Goal: Task Accomplishment & Management: Use online tool/utility

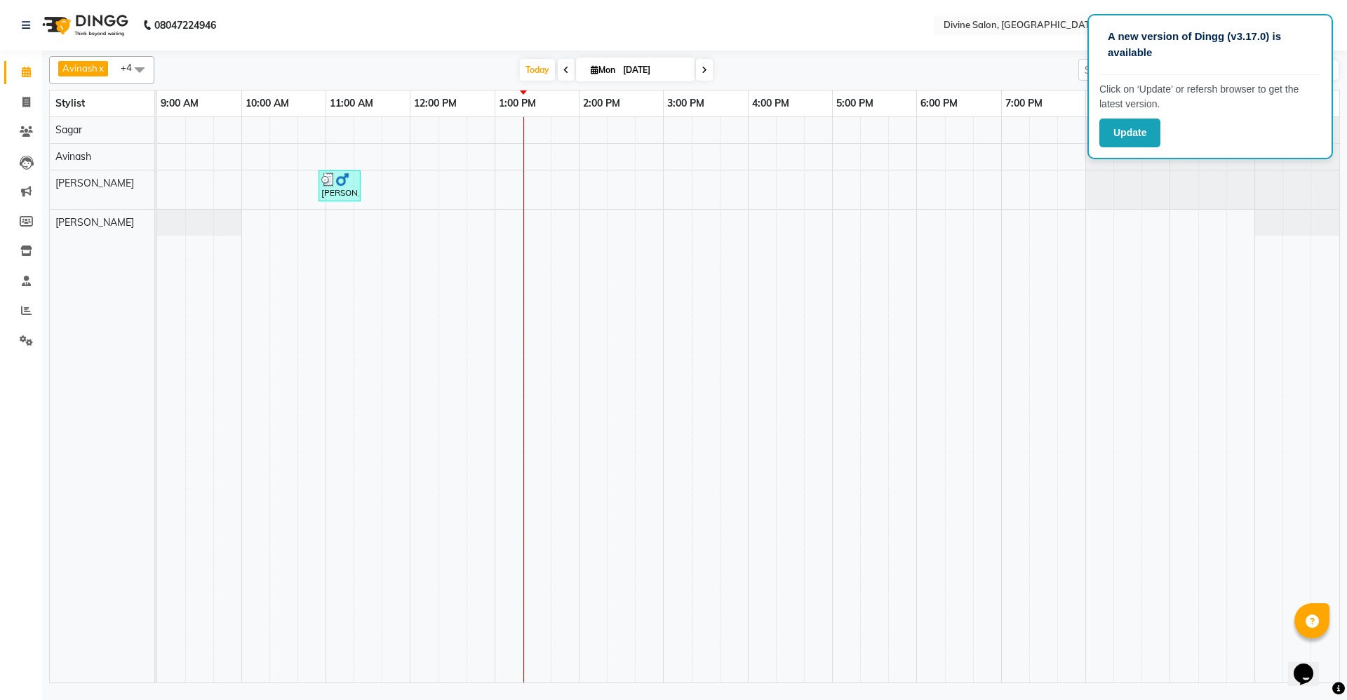
click at [26, 89] on li "Invoice" at bounding box center [21, 103] width 42 height 30
click at [26, 112] on link "Invoice" at bounding box center [21, 102] width 34 height 23
select select "service"
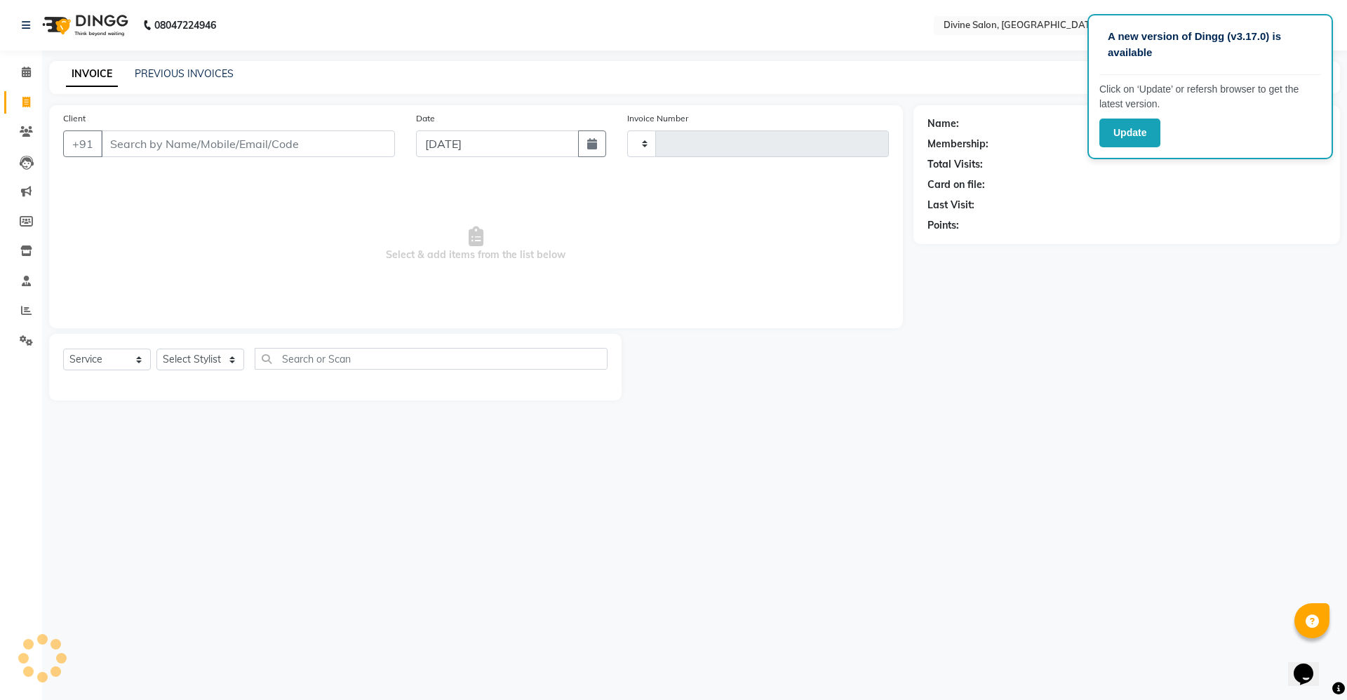
type input "1490"
select select "745"
click at [206, 363] on select "Select Stylist [PERSON_NAME] Pooja [PERSON_NAME] pooja [PERSON_NAME] [PERSON_NA…" at bounding box center [200, 360] width 88 height 22
click at [23, 67] on icon at bounding box center [26, 72] width 9 height 11
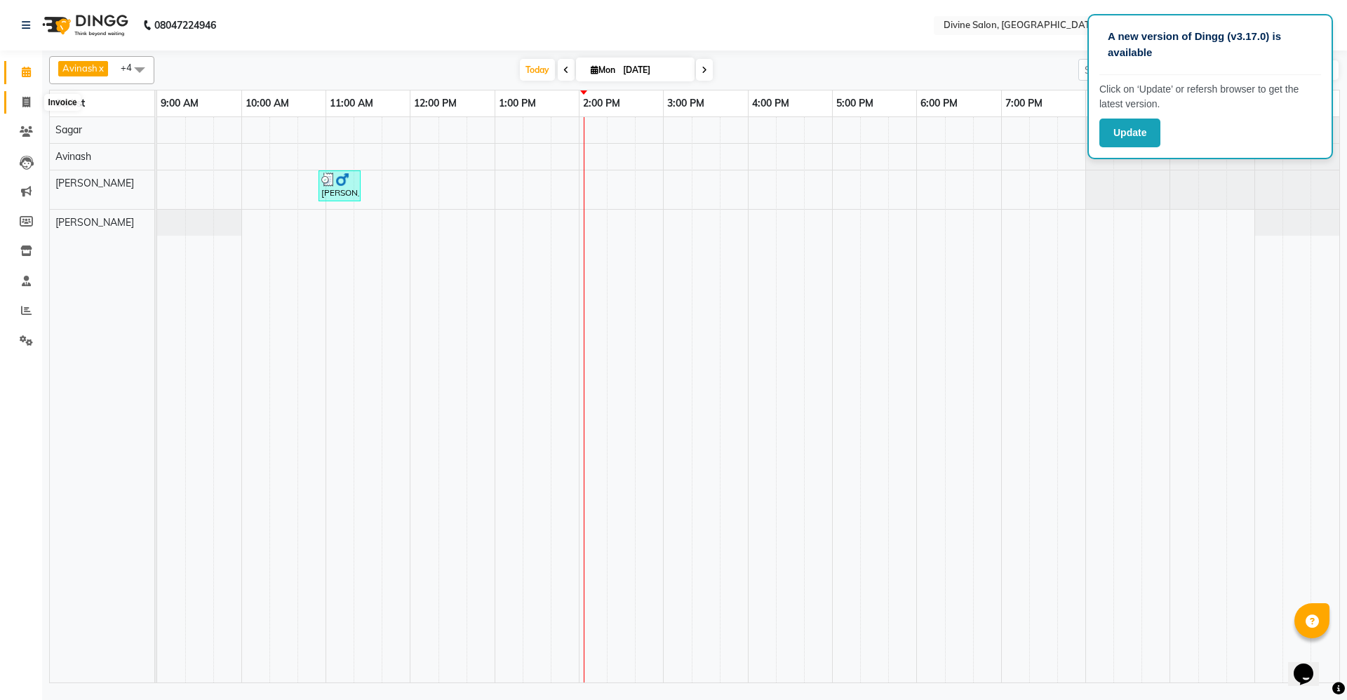
click at [26, 100] on icon at bounding box center [26, 102] width 8 height 11
select select "service"
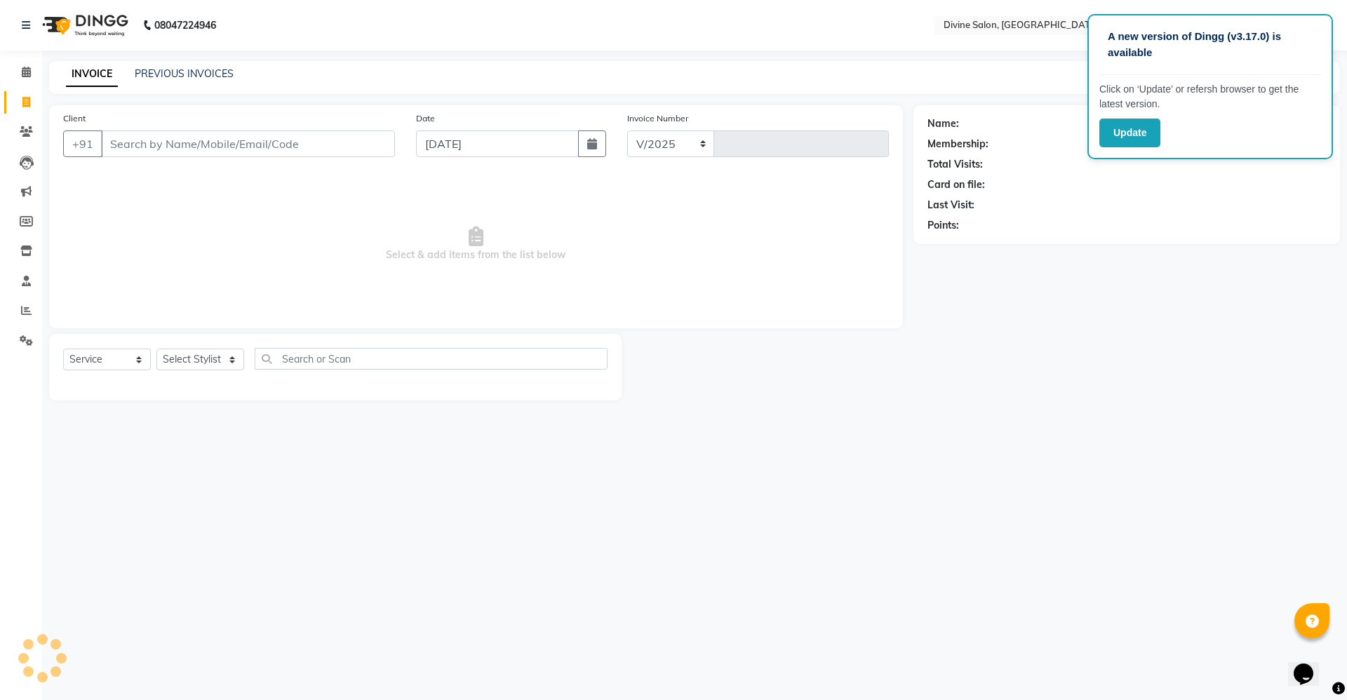
select select "745"
type input "1490"
click at [223, 351] on select "Select Stylist [PERSON_NAME] Pooja [PERSON_NAME] pooja [PERSON_NAME] [PERSON_NA…" at bounding box center [200, 360] width 88 height 22
select select "11820"
click at [156, 349] on select "Select Stylist [PERSON_NAME] Pooja [PERSON_NAME] pooja [PERSON_NAME] [PERSON_NA…" at bounding box center [200, 360] width 88 height 22
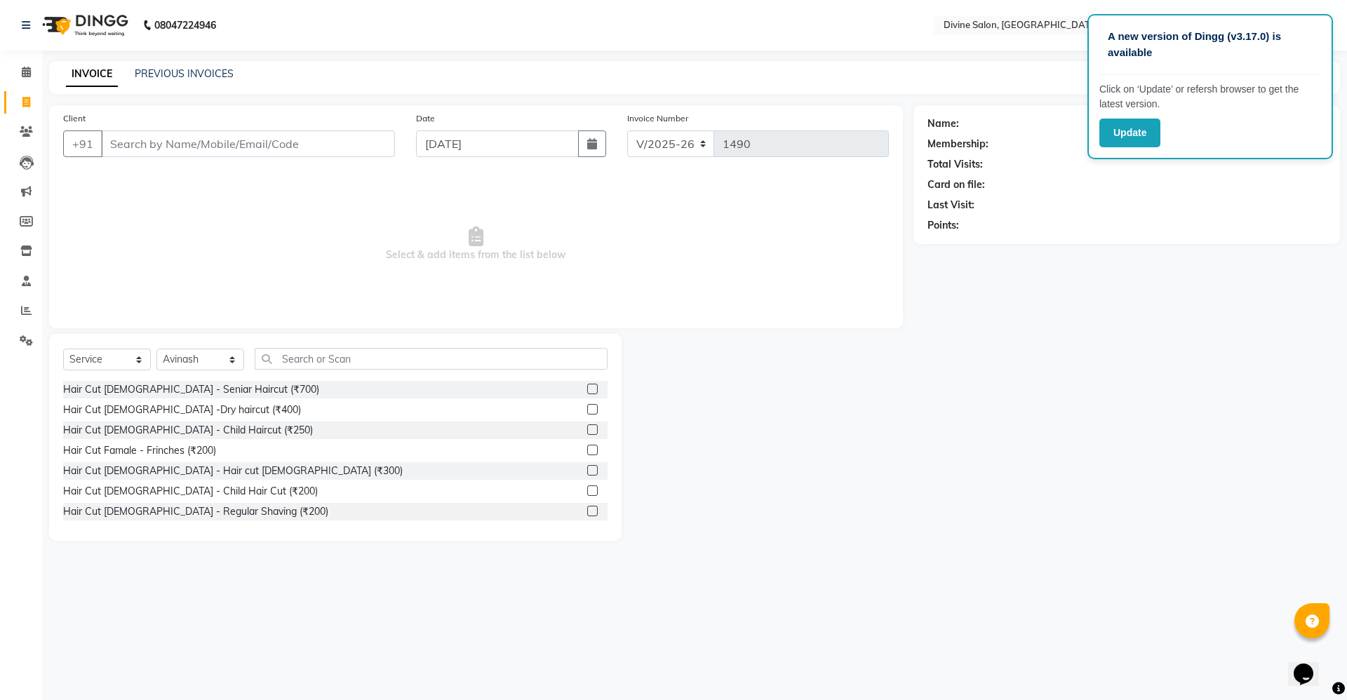
click at [587, 409] on label at bounding box center [592, 409] width 11 height 11
click at [587, 409] on input "checkbox" at bounding box center [591, 409] width 9 height 9
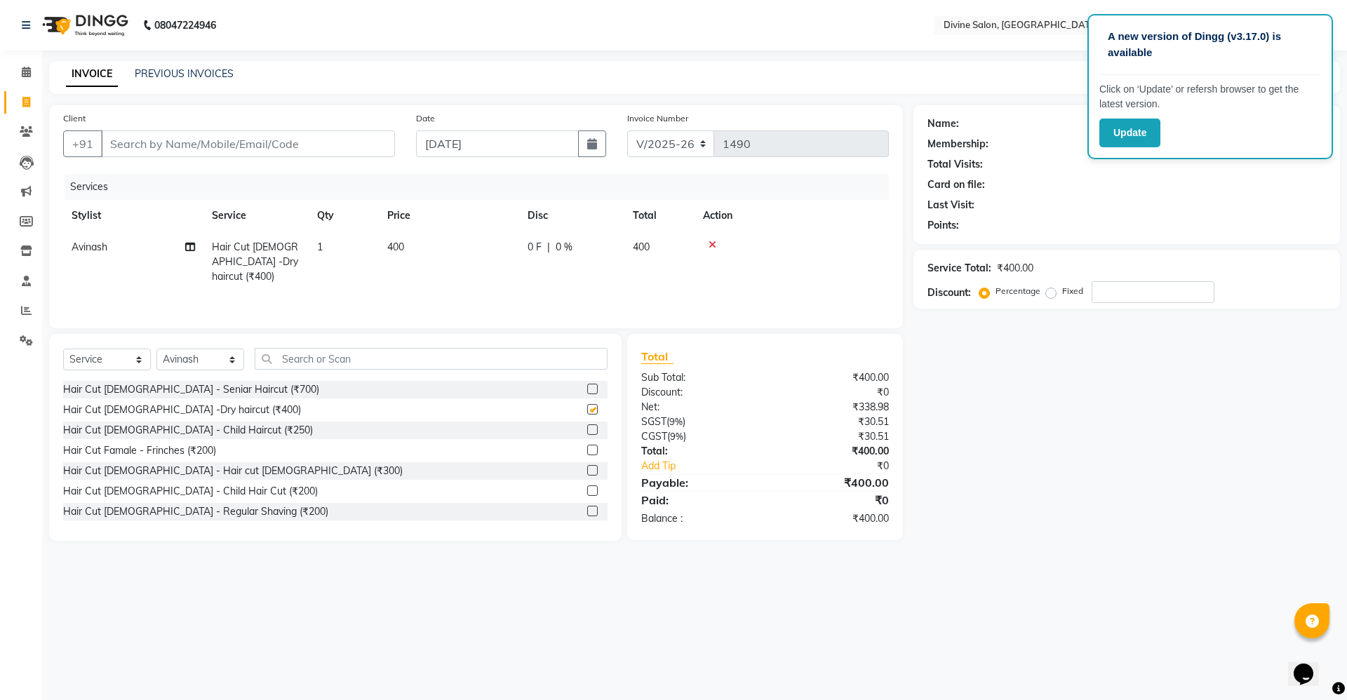
checkbox input "false"
click at [212, 358] on select "Select Stylist [PERSON_NAME] Pooja [PERSON_NAME] pooja [PERSON_NAME] [PERSON_NA…" at bounding box center [200, 360] width 88 height 22
select select "11821"
click at [156, 349] on select "Select Stylist [PERSON_NAME] Pooja [PERSON_NAME] pooja [PERSON_NAME] [PERSON_NA…" at bounding box center [200, 360] width 88 height 22
click at [587, 488] on label at bounding box center [592, 490] width 11 height 11
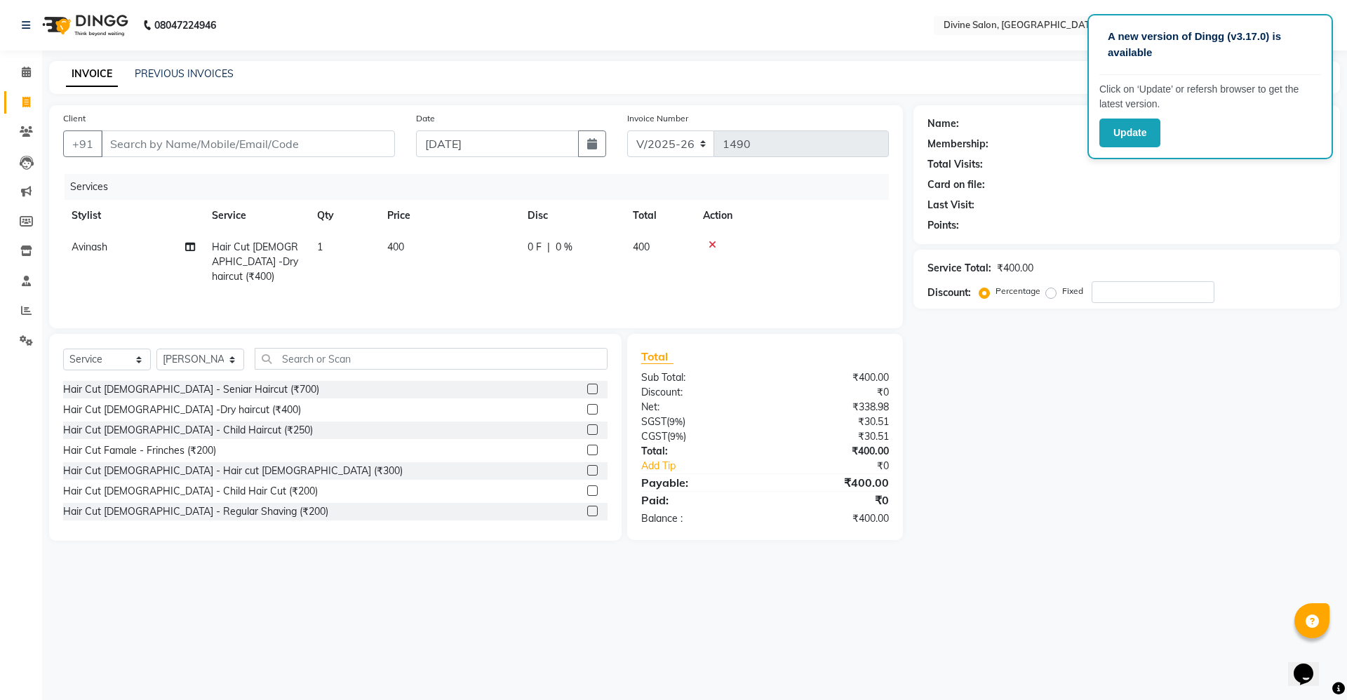
click at [587, 488] on input "checkbox" at bounding box center [591, 491] width 9 height 9
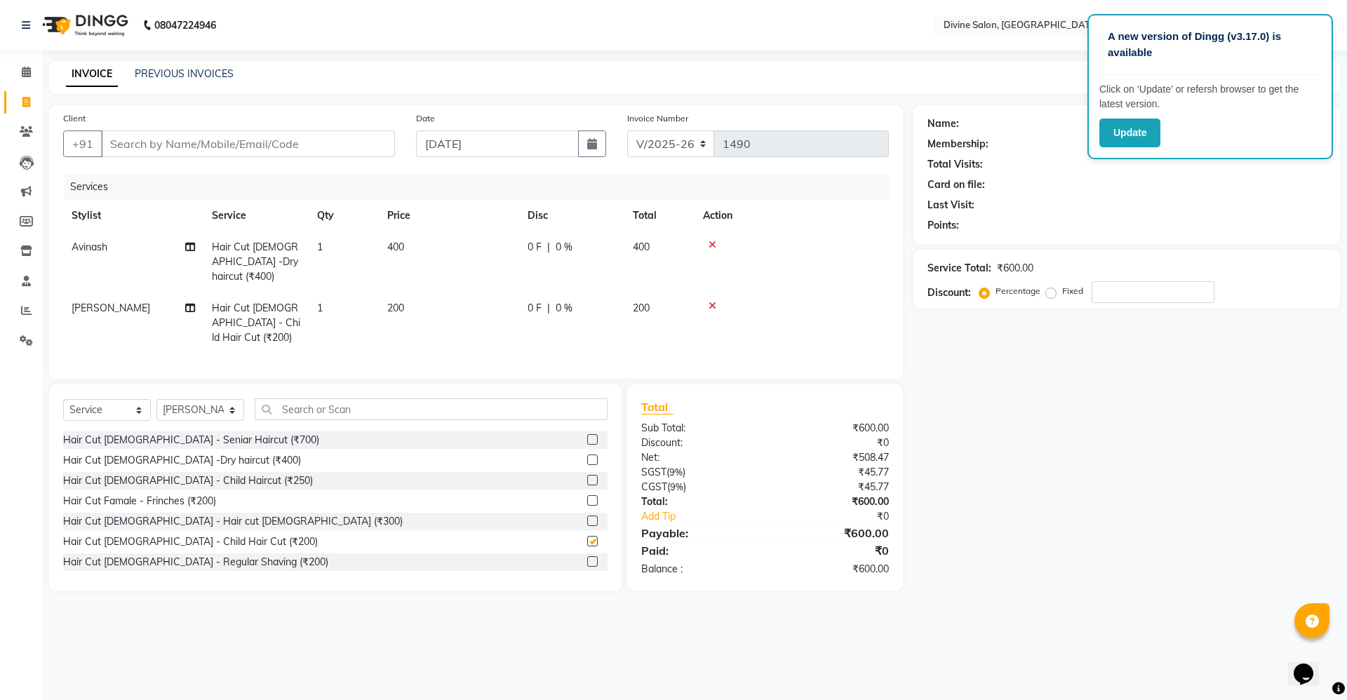
checkbox input "false"
click at [339, 137] on input "Client" at bounding box center [248, 143] width 294 height 27
click at [960, 384] on div "Name: Membership: Total Visits: Card on file: Last Visit: Points: Service Total…" at bounding box center [1131, 348] width 437 height 486
click at [340, 143] on input "Client" at bounding box center [248, 143] width 294 height 27
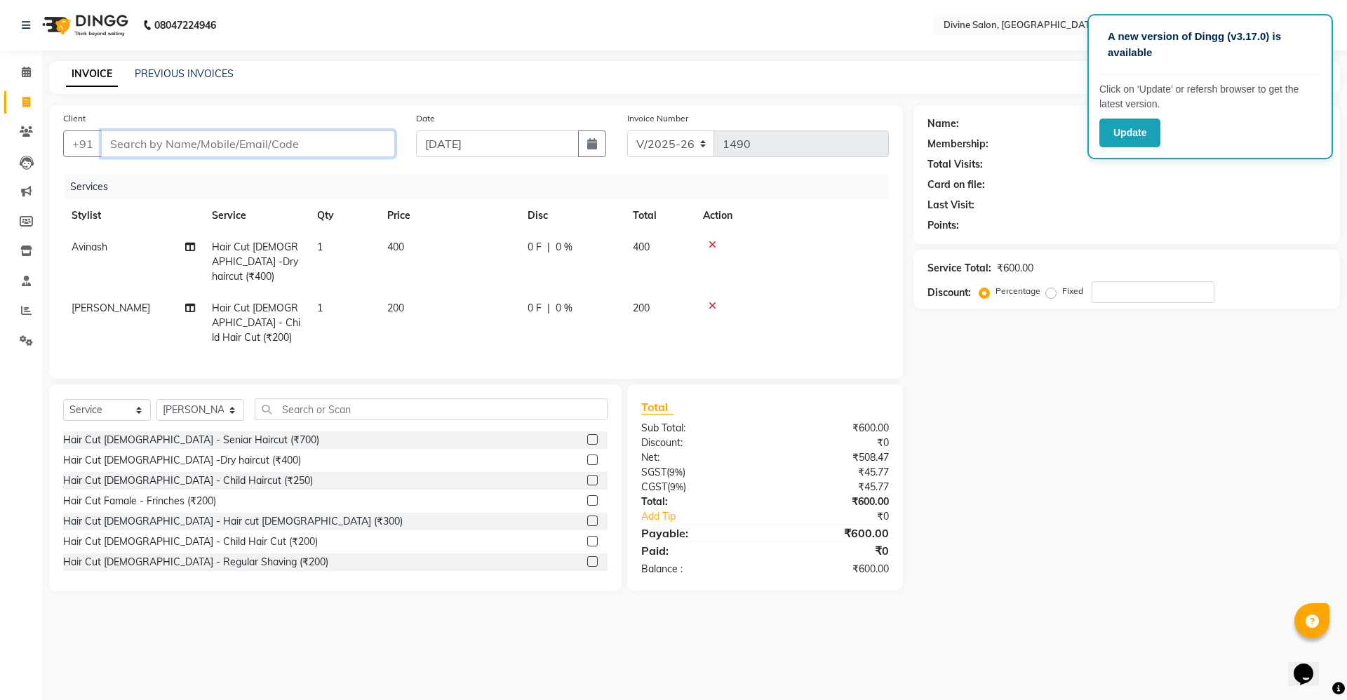
type input "9"
type input "0"
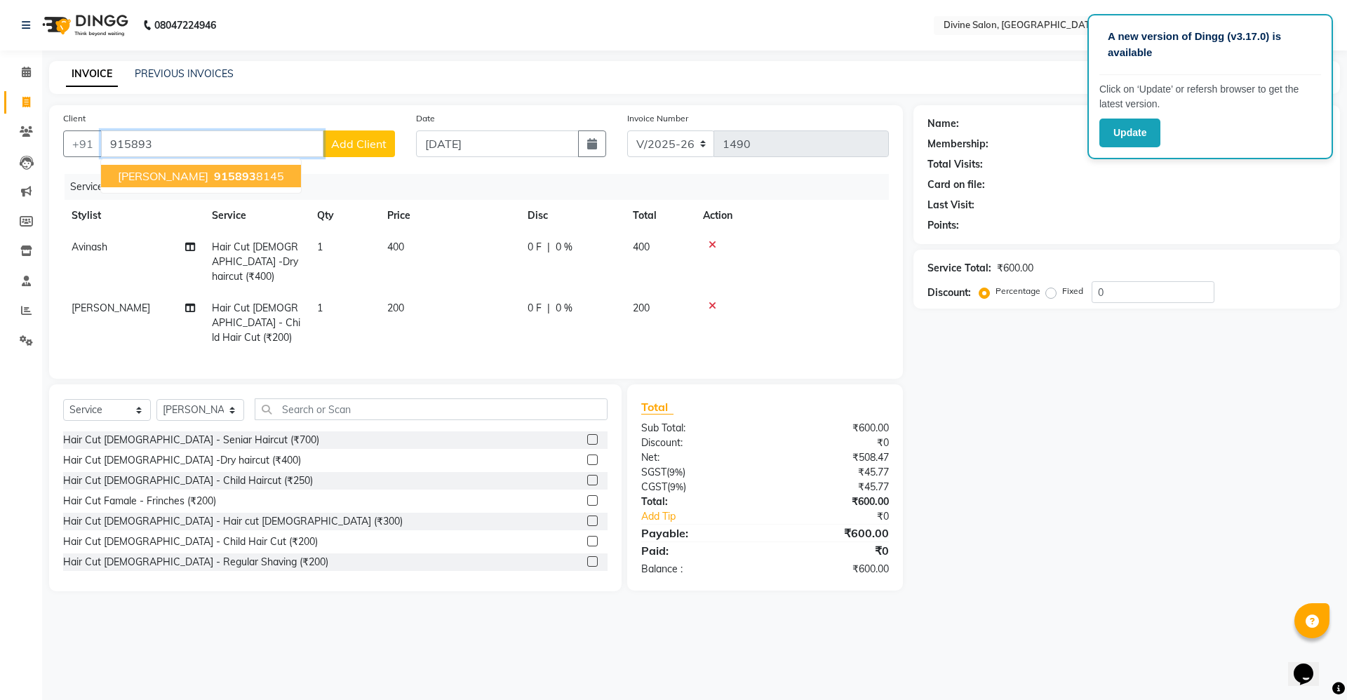
click at [222, 171] on span "915893" at bounding box center [235, 176] width 42 height 14
type input "9158938145"
select select "1: Object"
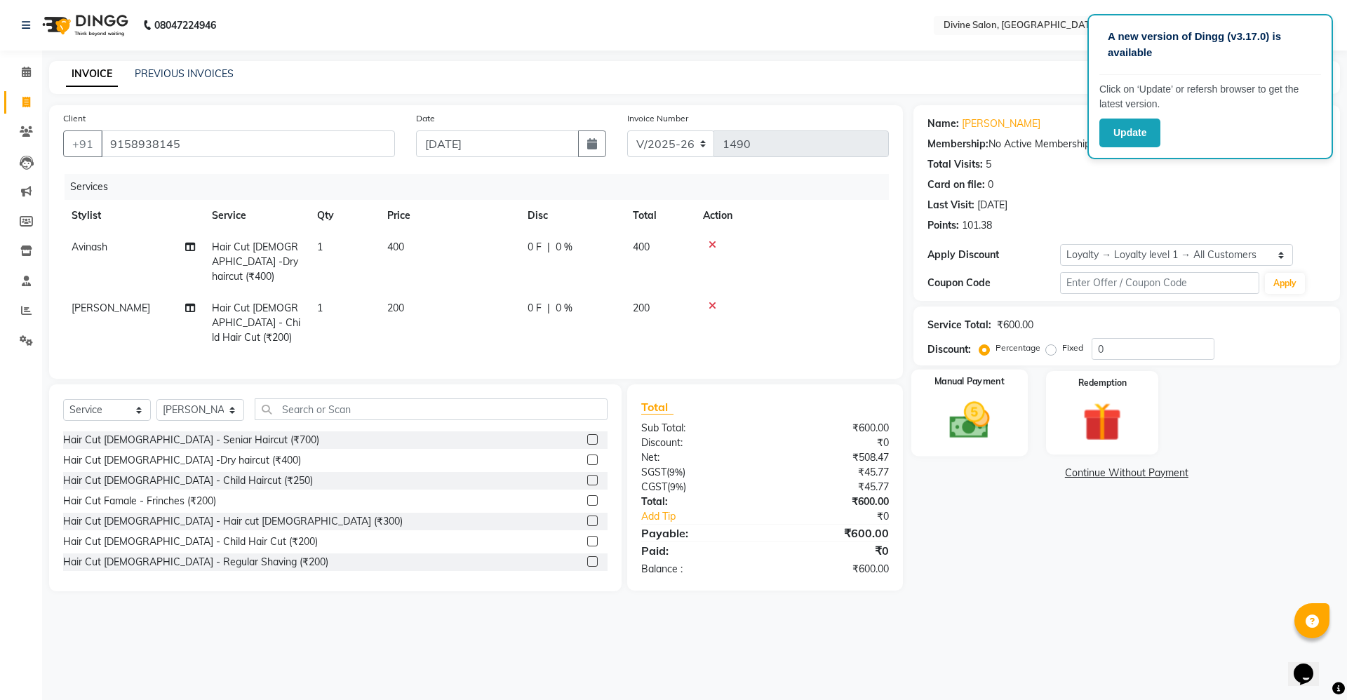
click at [967, 428] on img at bounding box center [969, 420] width 65 height 46
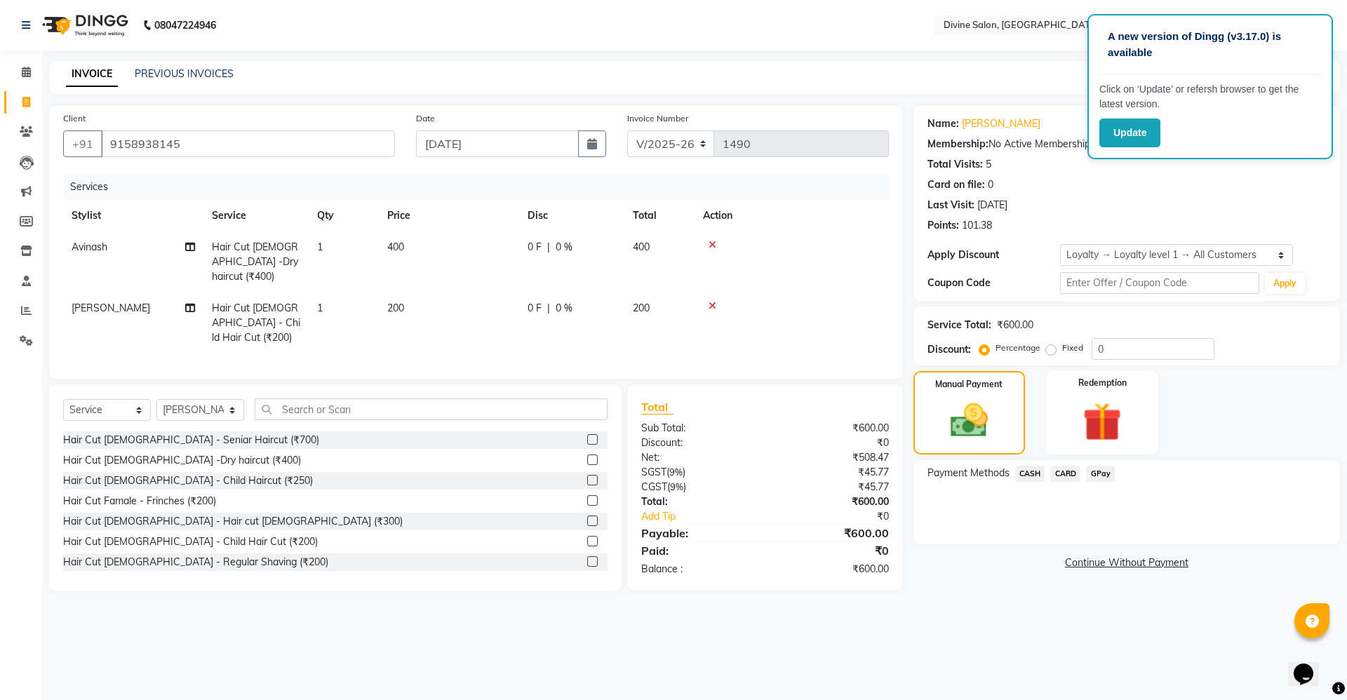
click at [1028, 469] on span "CASH" at bounding box center [1030, 474] width 30 height 16
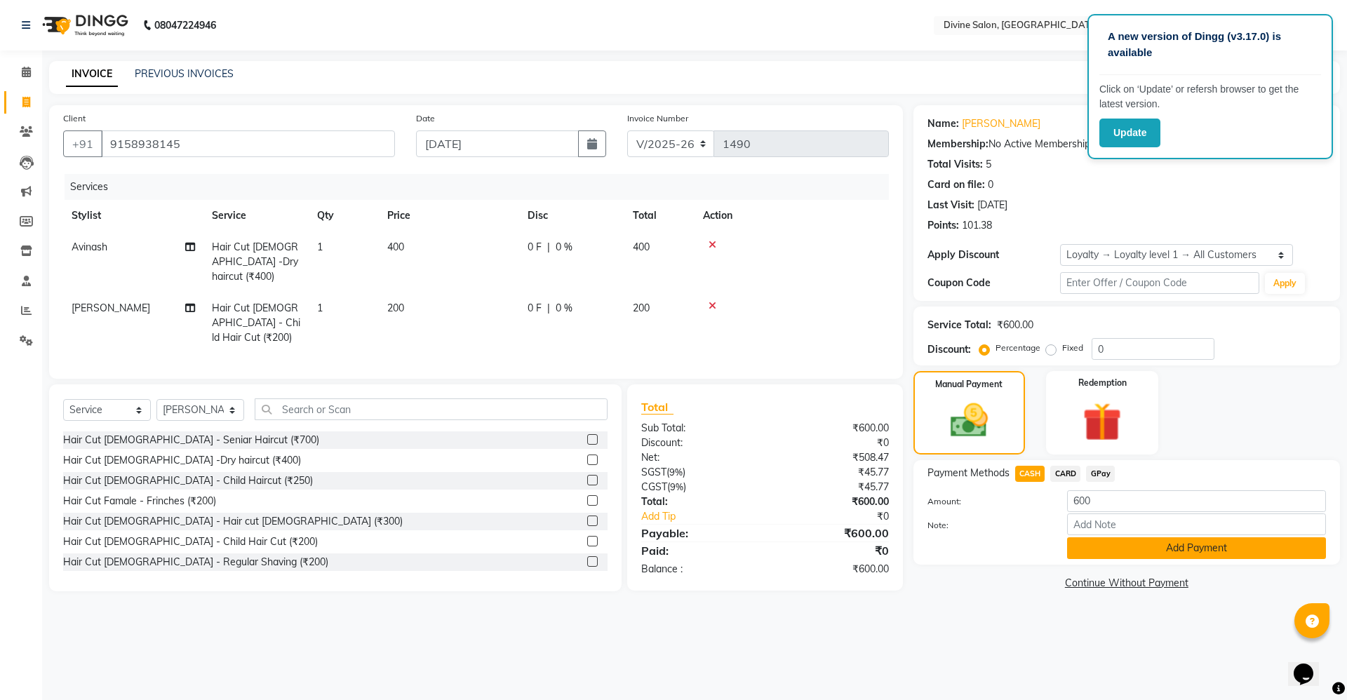
click at [1106, 551] on button "Add Payment" at bounding box center [1196, 548] width 259 height 22
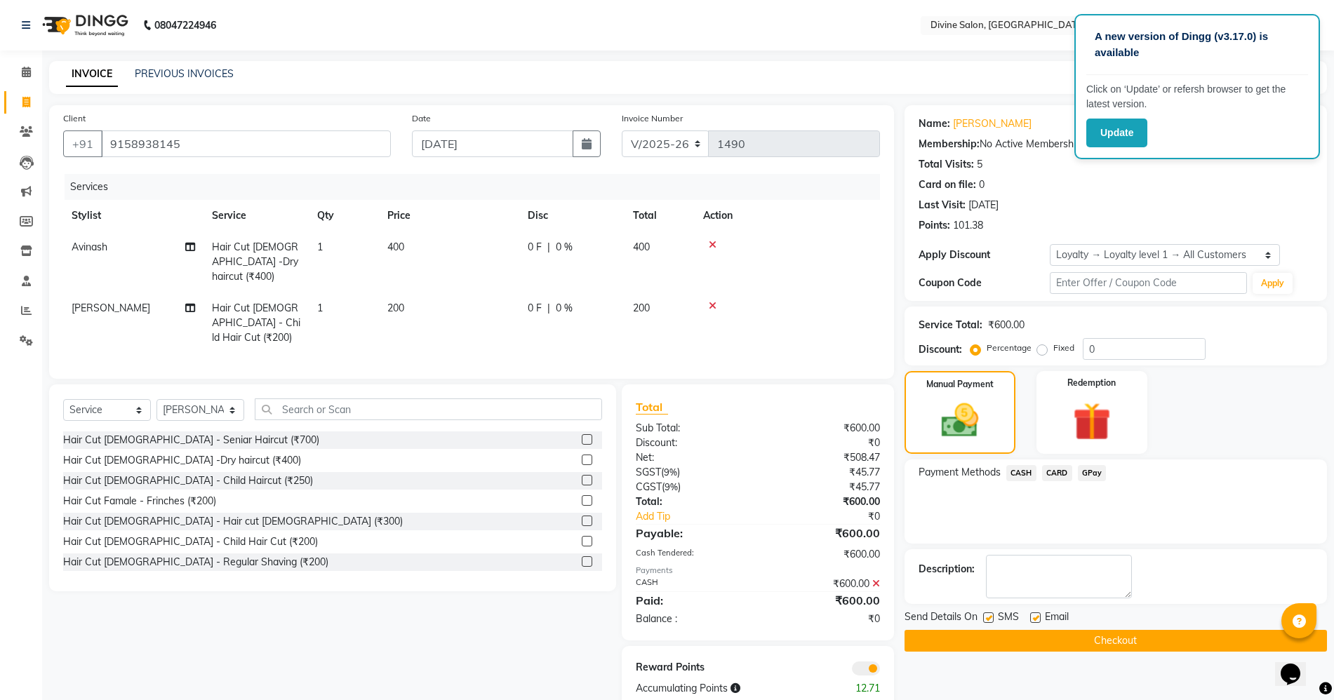
click at [1090, 644] on button "Checkout" at bounding box center [1115, 641] width 422 height 22
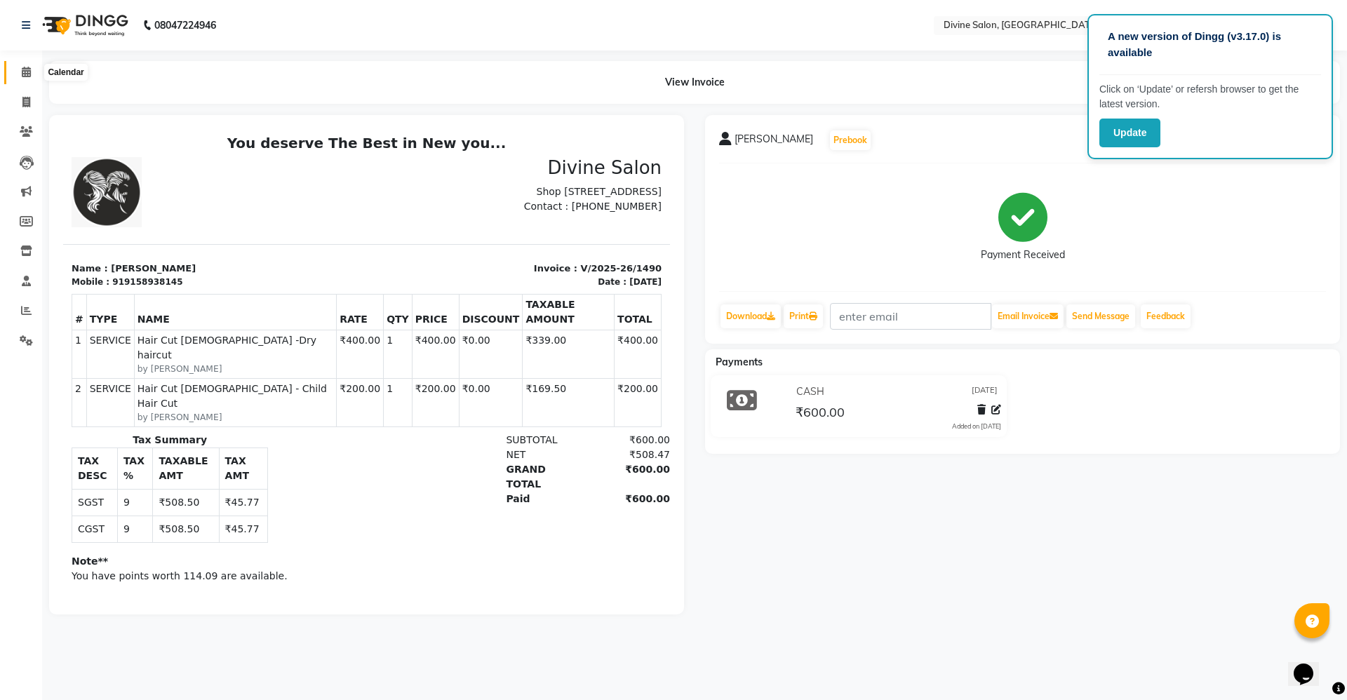
click at [22, 74] on icon at bounding box center [26, 72] width 9 height 11
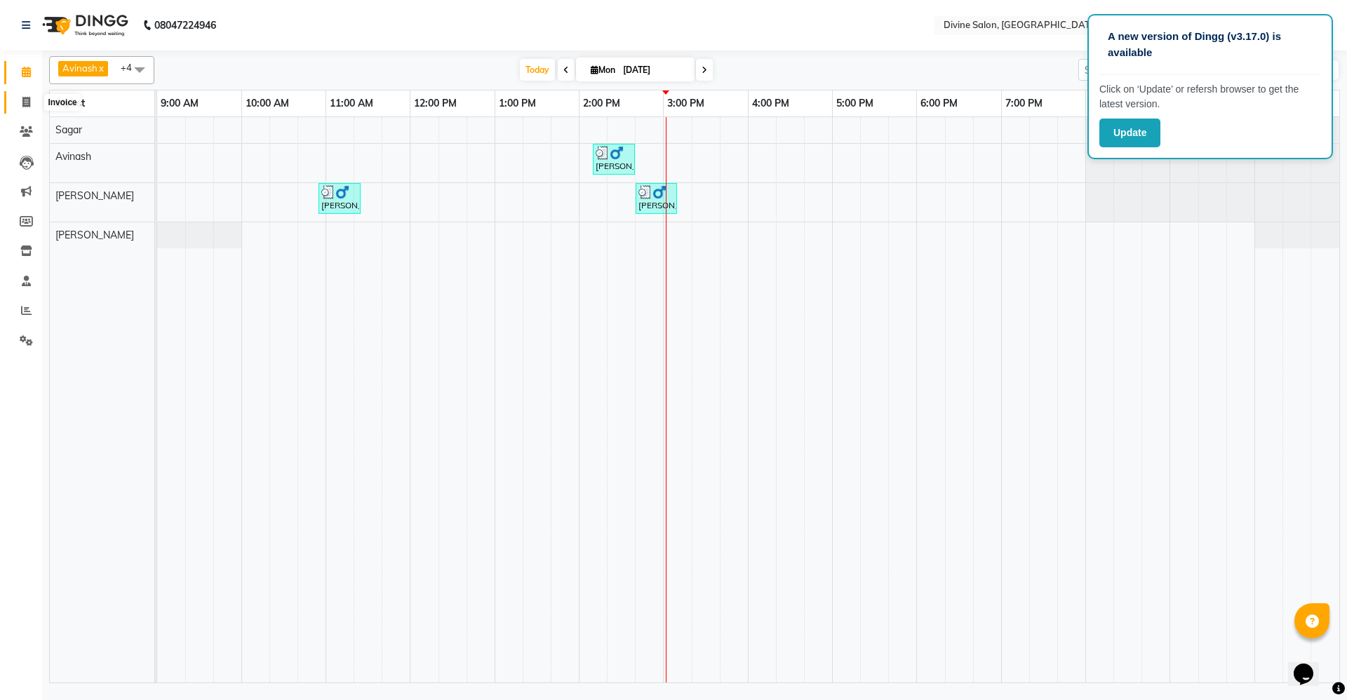
click at [29, 102] on icon at bounding box center [26, 102] width 8 height 11
select select "service"
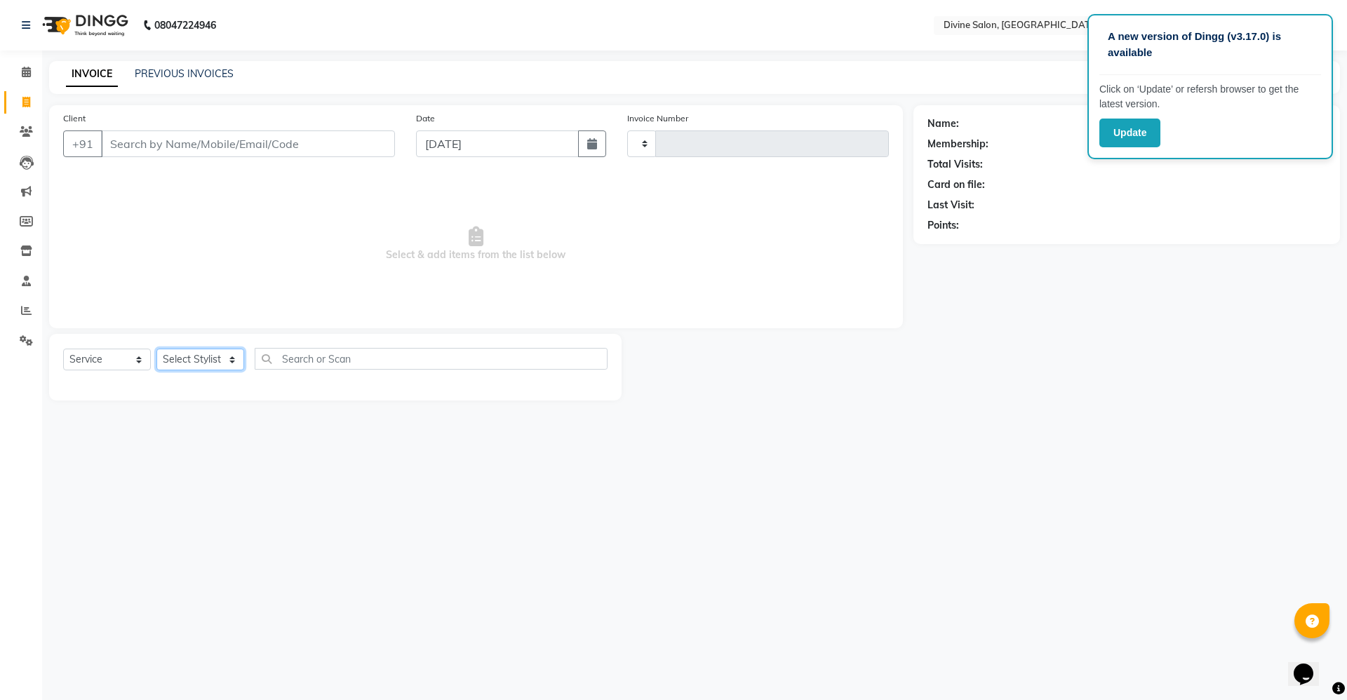
click at [219, 368] on select "Select Stylist [PERSON_NAME] Pooja [PERSON_NAME] pooja [PERSON_NAME] [PERSON_NA…" at bounding box center [200, 360] width 88 height 22
click at [22, 70] on icon at bounding box center [26, 72] width 9 height 11
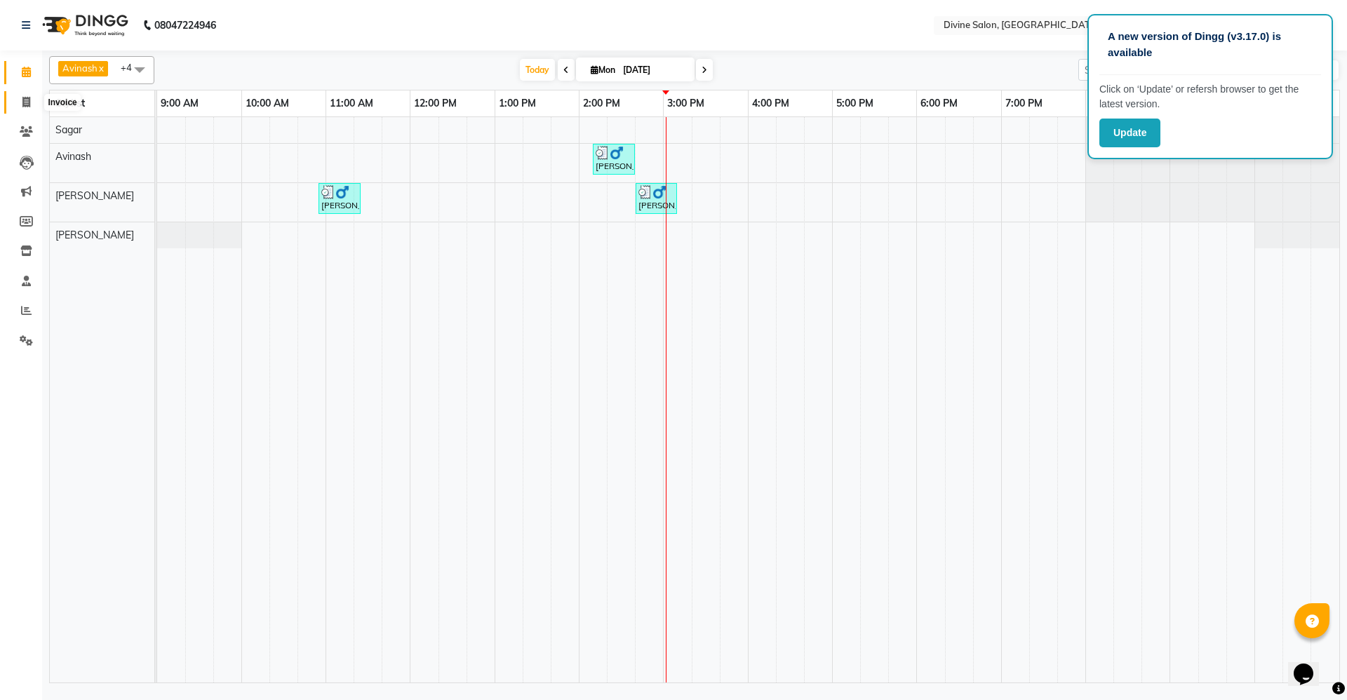
click at [24, 106] on icon at bounding box center [26, 102] width 8 height 11
select select "service"
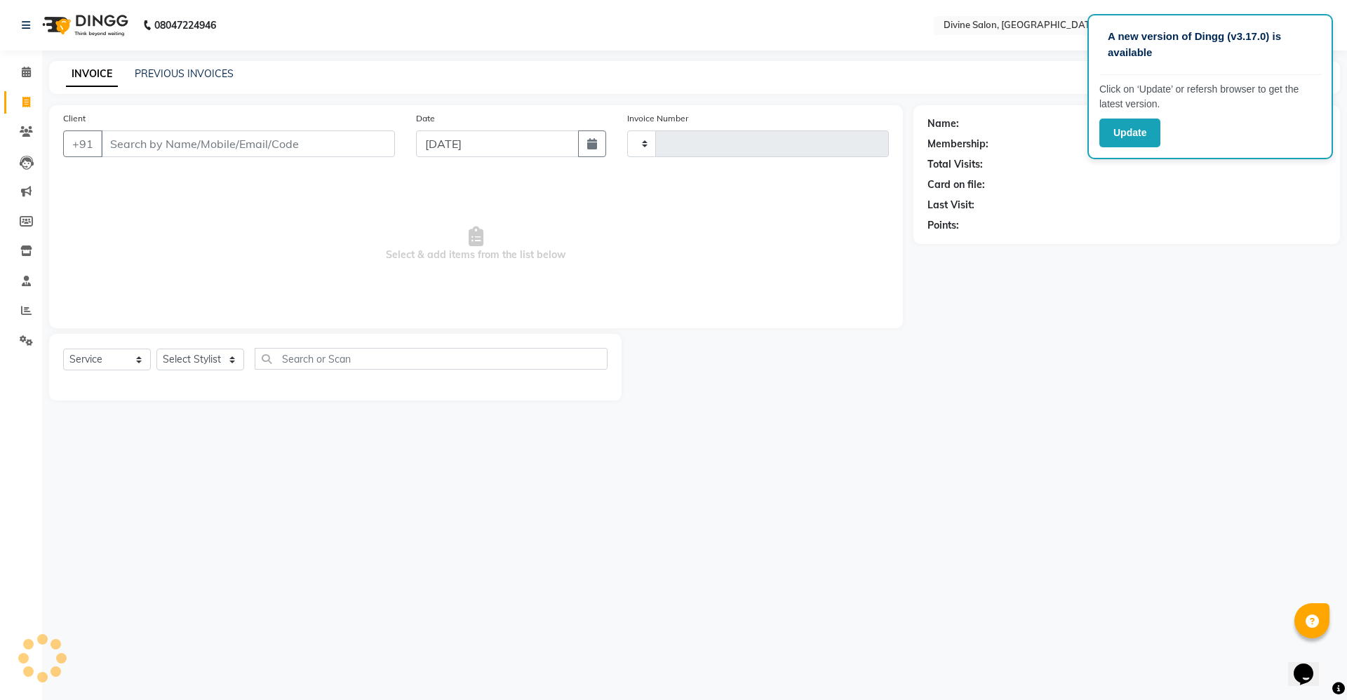
type input "1491"
select select "745"
click at [29, 71] on icon at bounding box center [26, 72] width 9 height 11
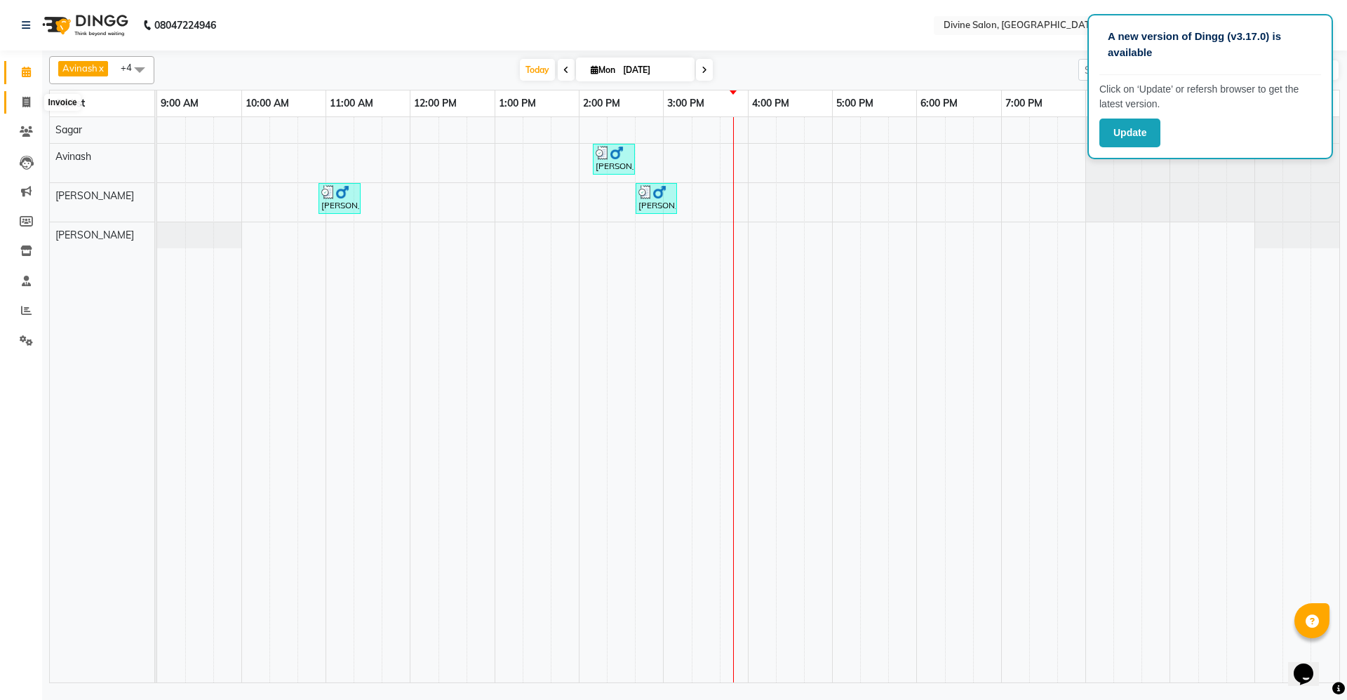
click at [25, 99] on icon at bounding box center [26, 102] width 8 height 11
select select "service"
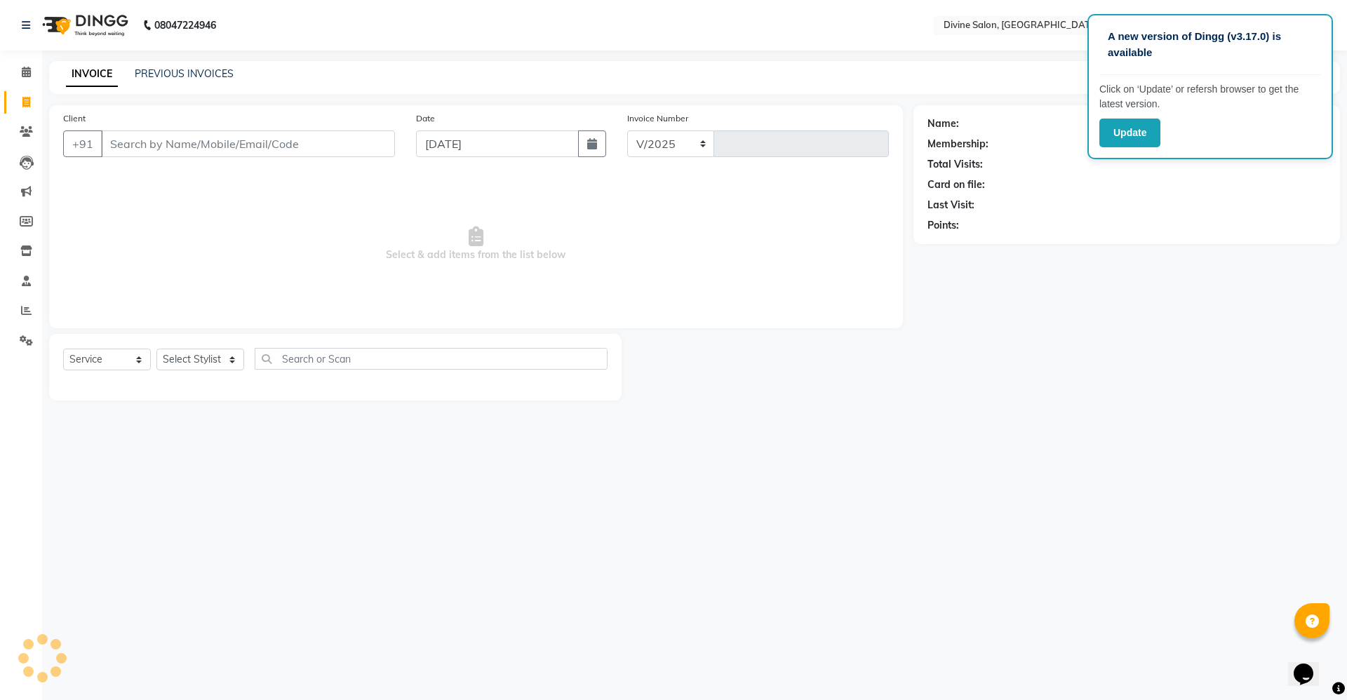
select select "745"
type input "1491"
click at [25, 74] on icon at bounding box center [26, 72] width 9 height 11
